Goal: Transaction & Acquisition: Register for event/course

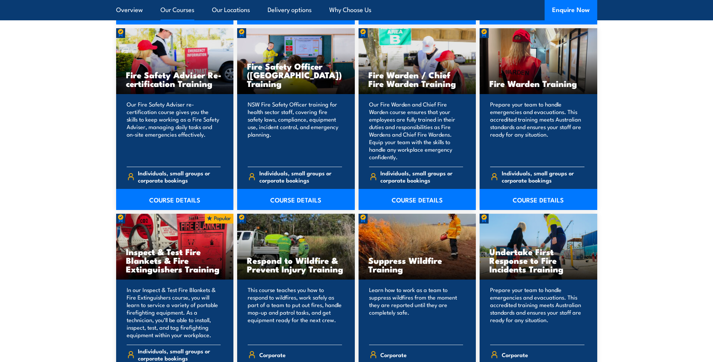
scroll to position [1015, 0]
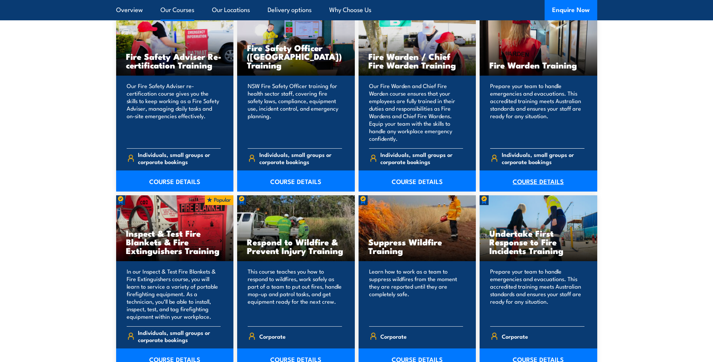
click at [544, 177] on link "COURSE DETAILS" at bounding box center [539, 180] width 118 height 21
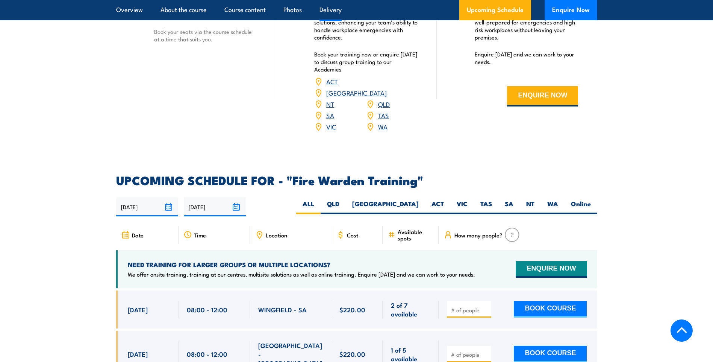
scroll to position [1241, 0]
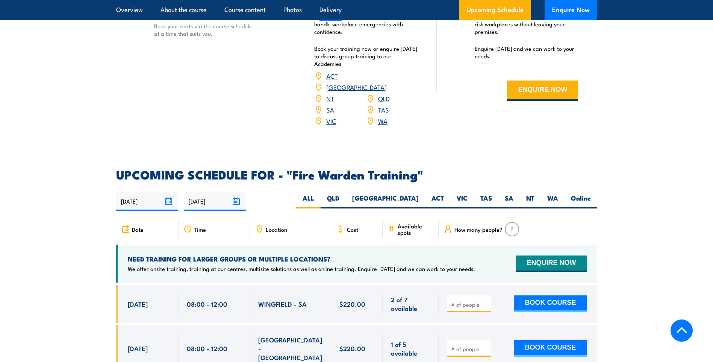
click at [329, 94] on link "NT" at bounding box center [330, 98] width 8 height 9
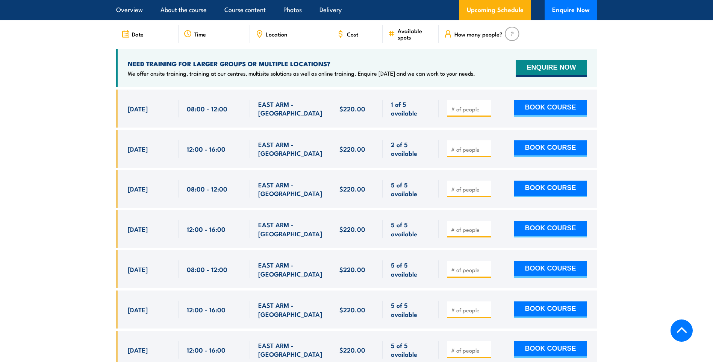
scroll to position [1399, 0]
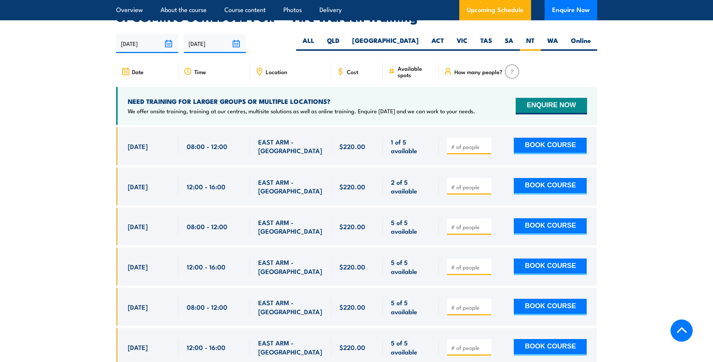
drag, startPoint x: 128, startPoint y: 256, endPoint x: 237, endPoint y: 256, distance: 108.7
click at [237, 256] on div "[DATE] 12:00 - 12:00" at bounding box center [356, 266] width 481 height 38
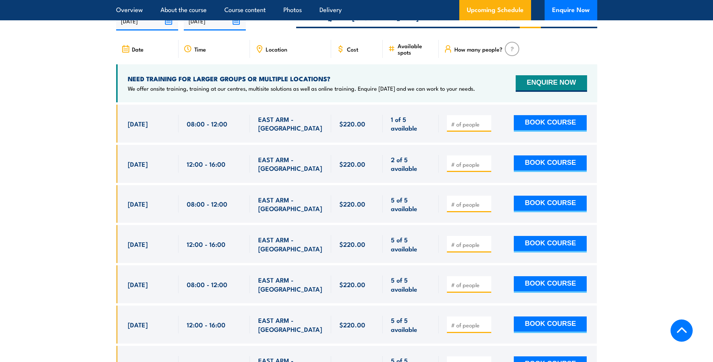
scroll to position [1429, 0]
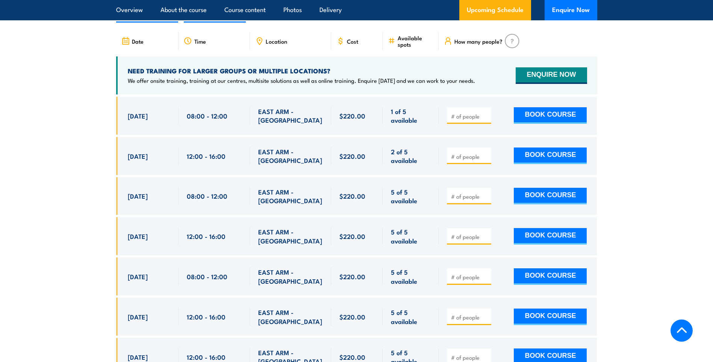
click at [85, 221] on section "UPCOMING SCHEDULE FOR - "Fire Warden Training" 25/09/2025 24/03/2026" at bounding box center [356, 184] width 713 height 406
drag, startPoint x: 128, startPoint y: 144, endPoint x: 419, endPoint y: 150, distance: 291.5
click at [419, 150] on div "[DATE] 12:00 - 12:00" at bounding box center [356, 156] width 481 height 38
click at [554, 150] on button "BOOK COURSE" at bounding box center [550, 155] width 73 height 17
click at [485, 153] on input "1" at bounding box center [470, 157] width 38 height 8
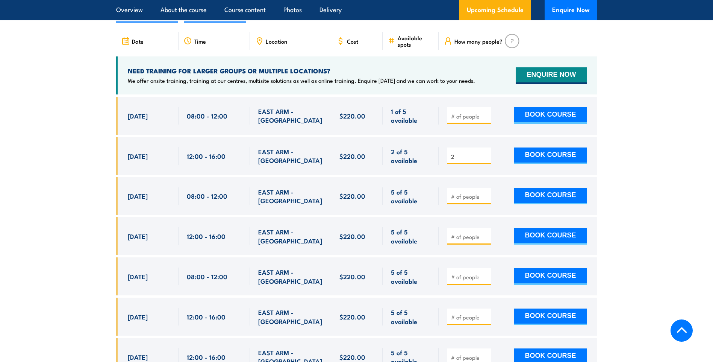
type input "2"
click at [485, 153] on input "2" at bounding box center [470, 157] width 38 height 8
click at [540, 147] on button "BOOK COURSE" at bounding box center [550, 155] width 73 height 17
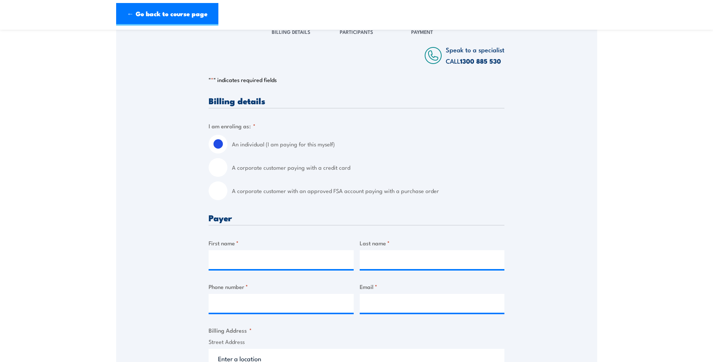
scroll to position [150, 0]
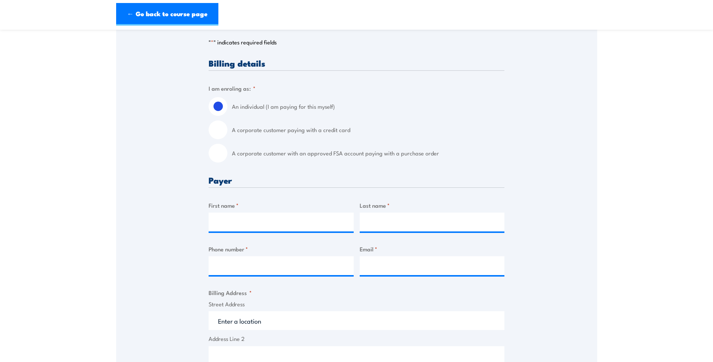
click at [219, 130] on input "A corporate customer paying with a credit card" at bounding box center [218, 129] width 19 height 19
radio input "true"
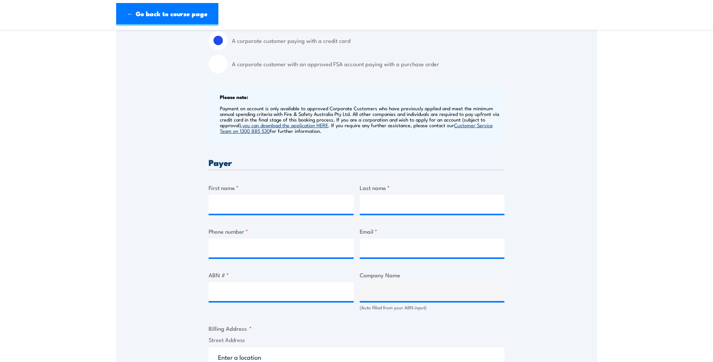
scroll to position [263, 0]
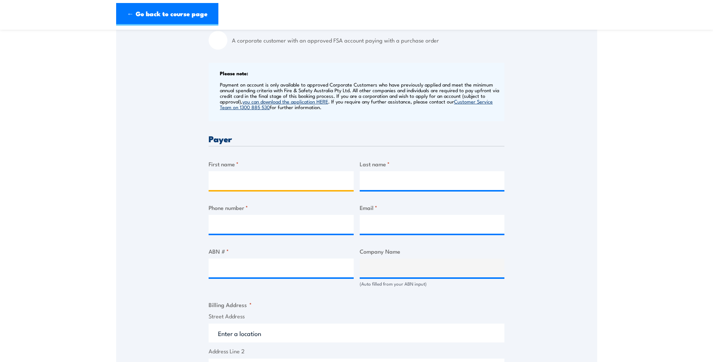
click at [244, 181] on input "First name *" at bounding box center [281, 180] width 145 height 19
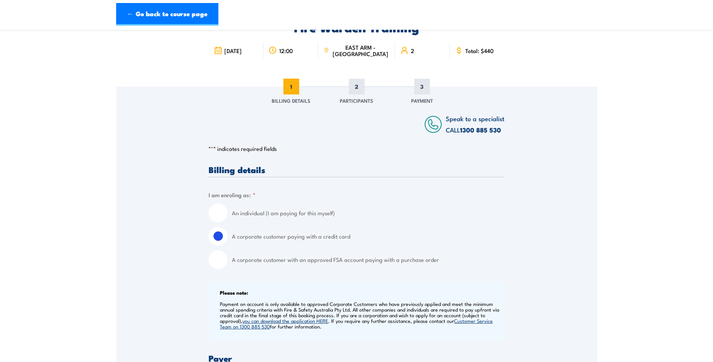
scroll to position [0, 0]
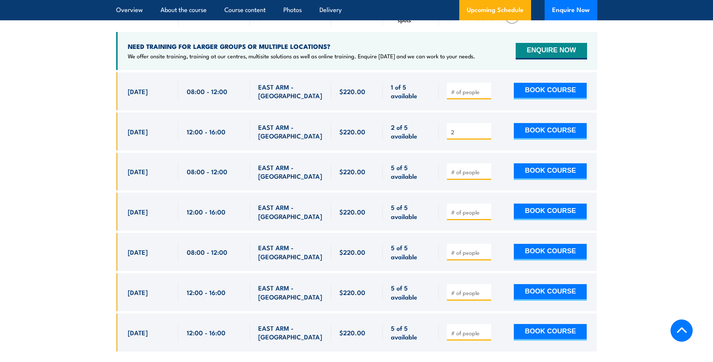
scroll to position [1467, 0]
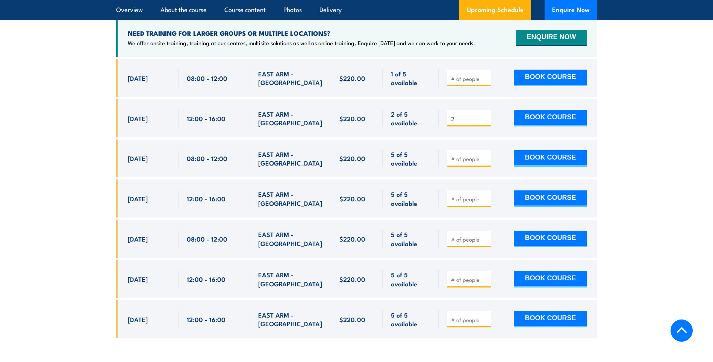
click at [129, 114] on span "[DATE]" at bounding box center [138, 118] width 20 height 9
drag, startPoint x: 128, startPoint y: 106, endPoint x: 417, endPoint y: 111, distance: 289.2
click at [417, 111] on div "[DATE] 12:00 - 12:00" at bounding box center [356, 118] width 481 height 38
copy div "[DATE] 12:00 - 16:00 EAST ARM - NT 2 of 5 available $220.00 $220.00 2 of 5 avai…"
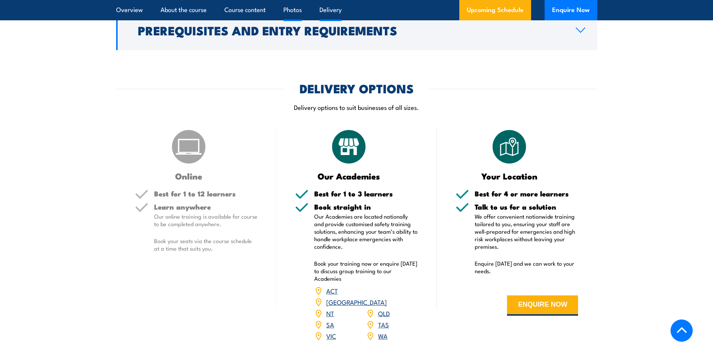
scroll to position [978, 0]
